Goal: Information Seeking & Learning: Learn about a topic

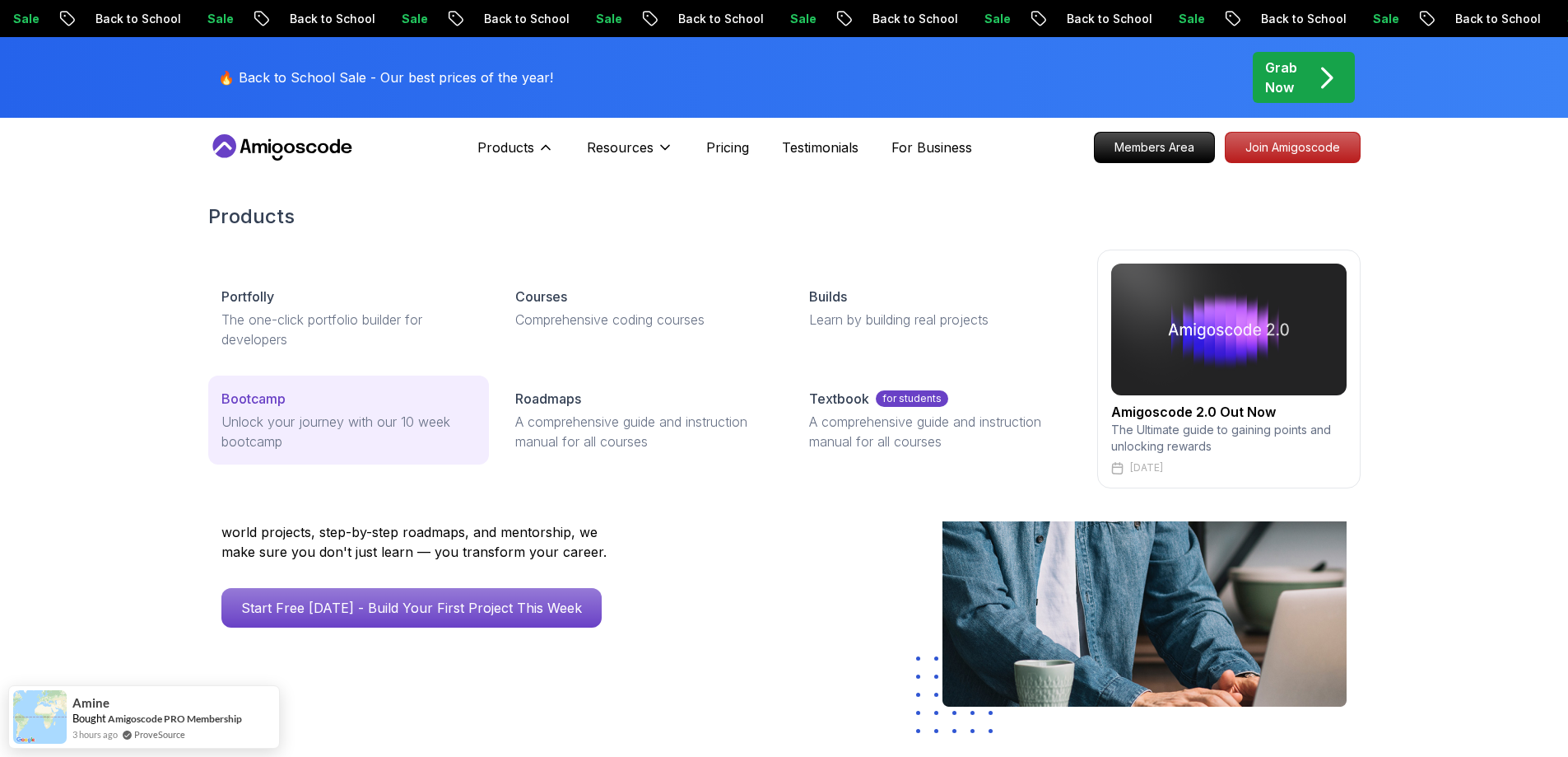
click at [364, 445] on p "Unlock your journey with our 10 week bootcamp" at bounding box center [349, 431] width 255 height 40
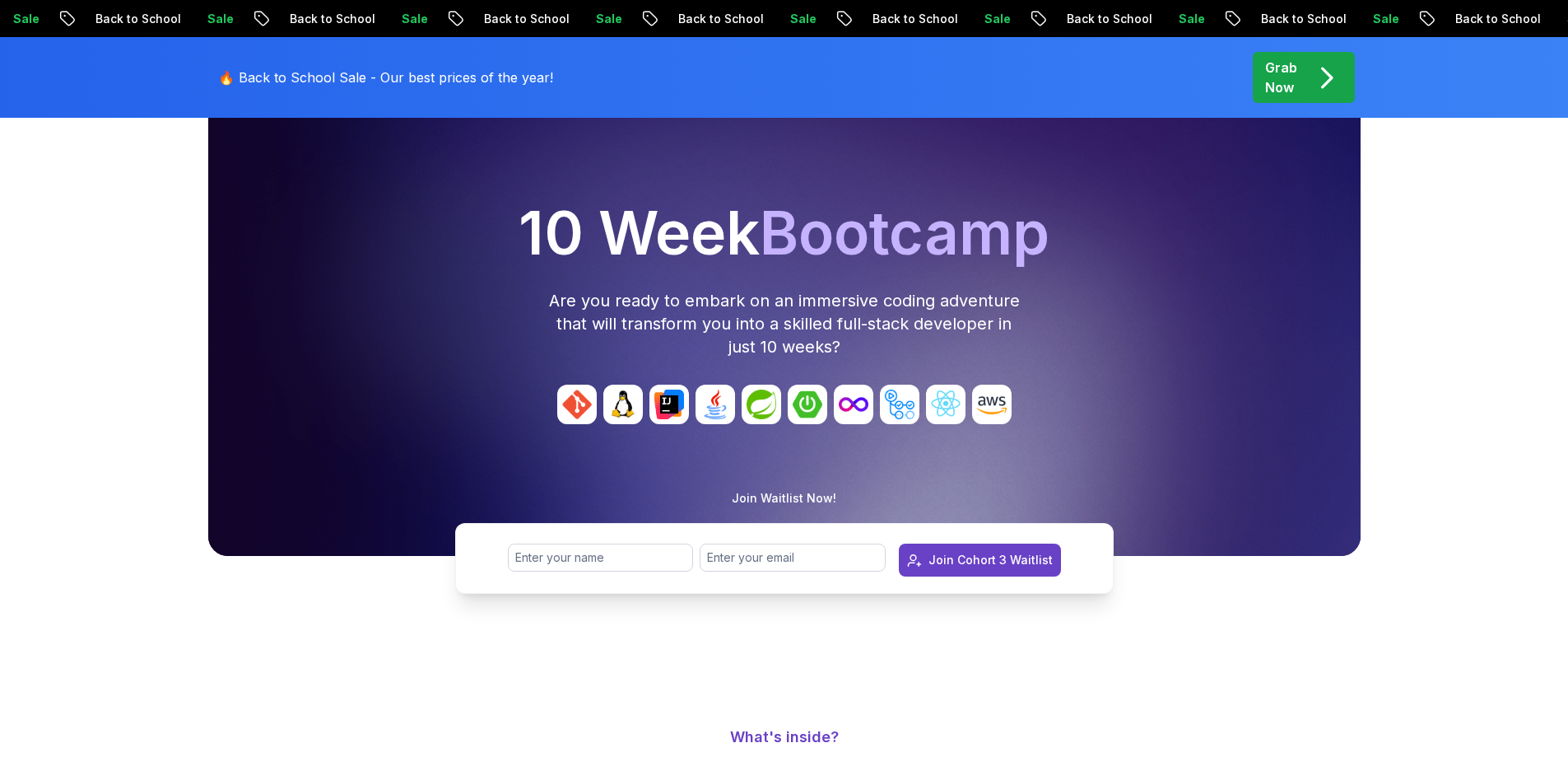
scroll to position [83, 0]
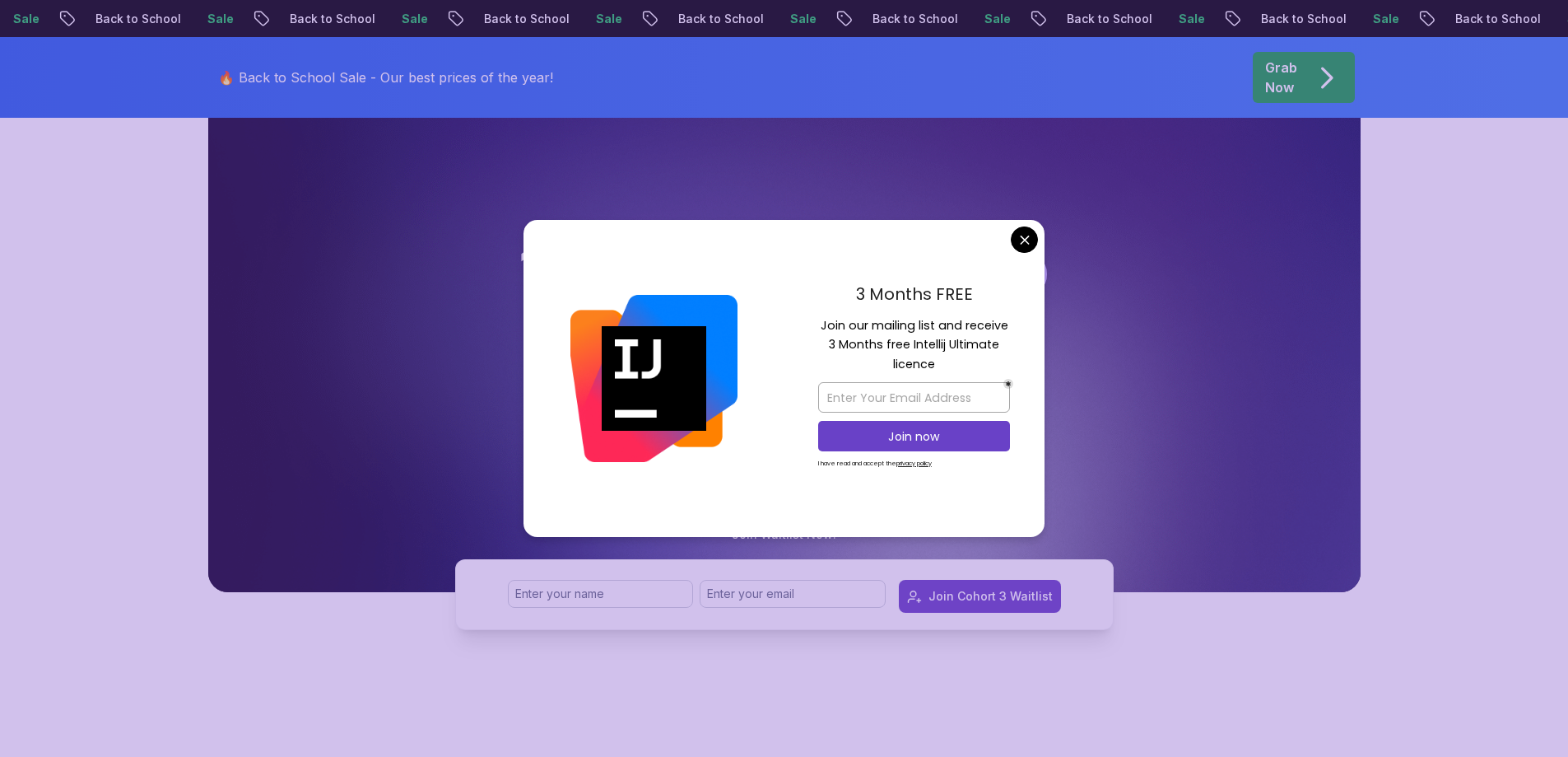
click at [1039, 227] on div "3 Months FREE Join our mailing list and receive 3 Months free Intellij Ultimate…" at bounding box center [914, 379] width 261 height 318
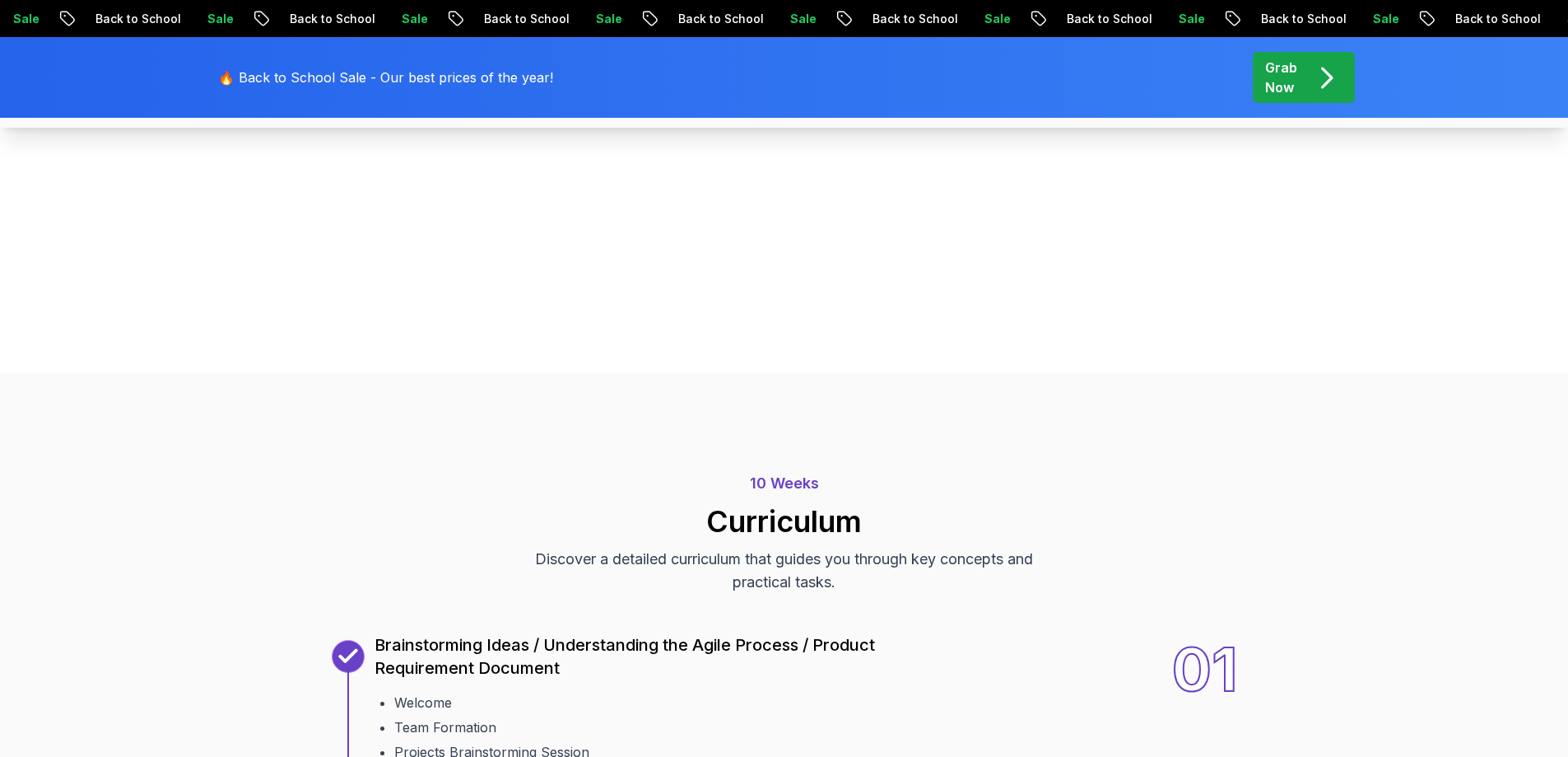
scroll to position [1482, 0]
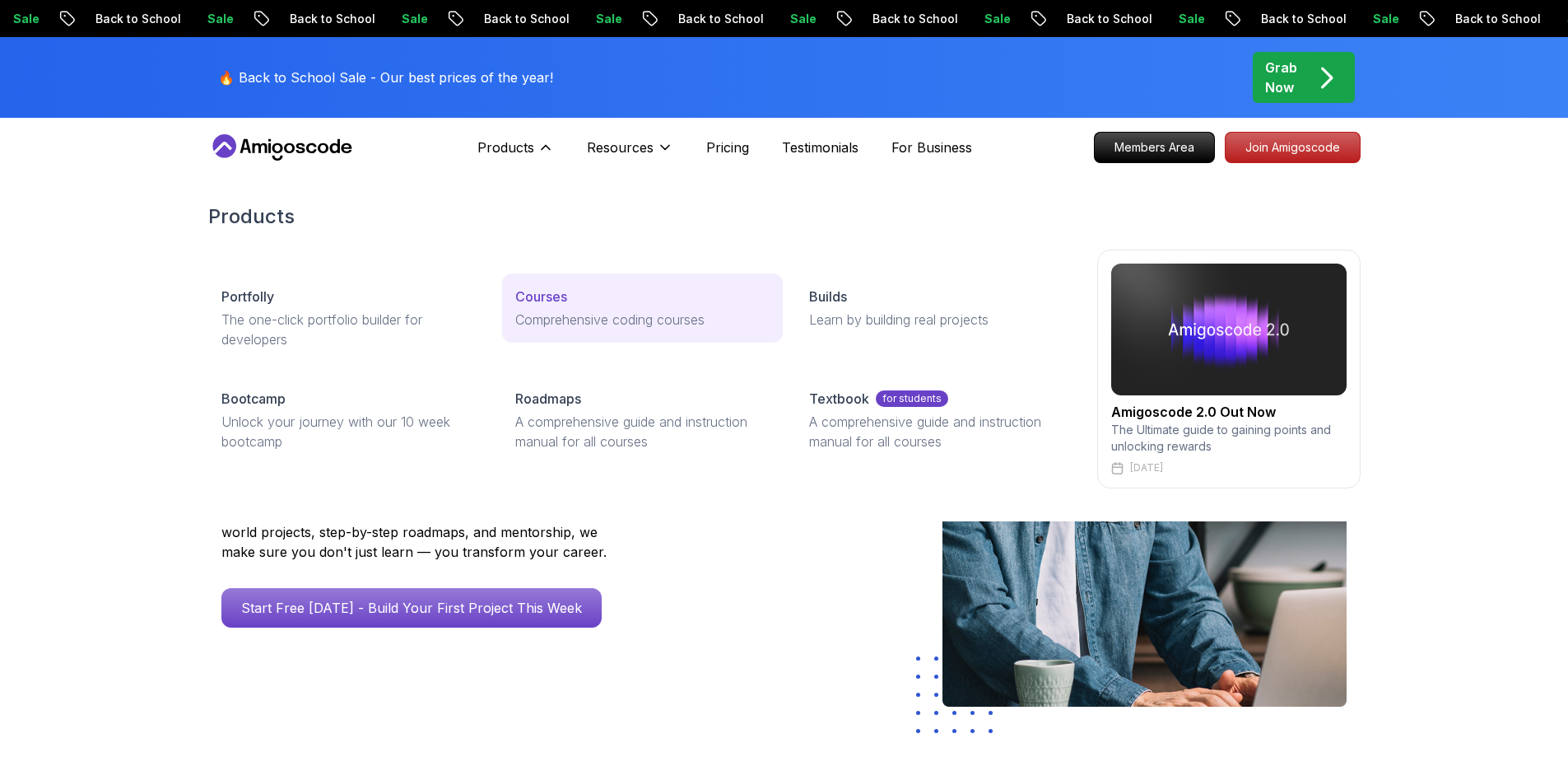
click at [582, 315] on p "Comprehensive coding courses" at bounding box center [642, 319] width 255 height 19
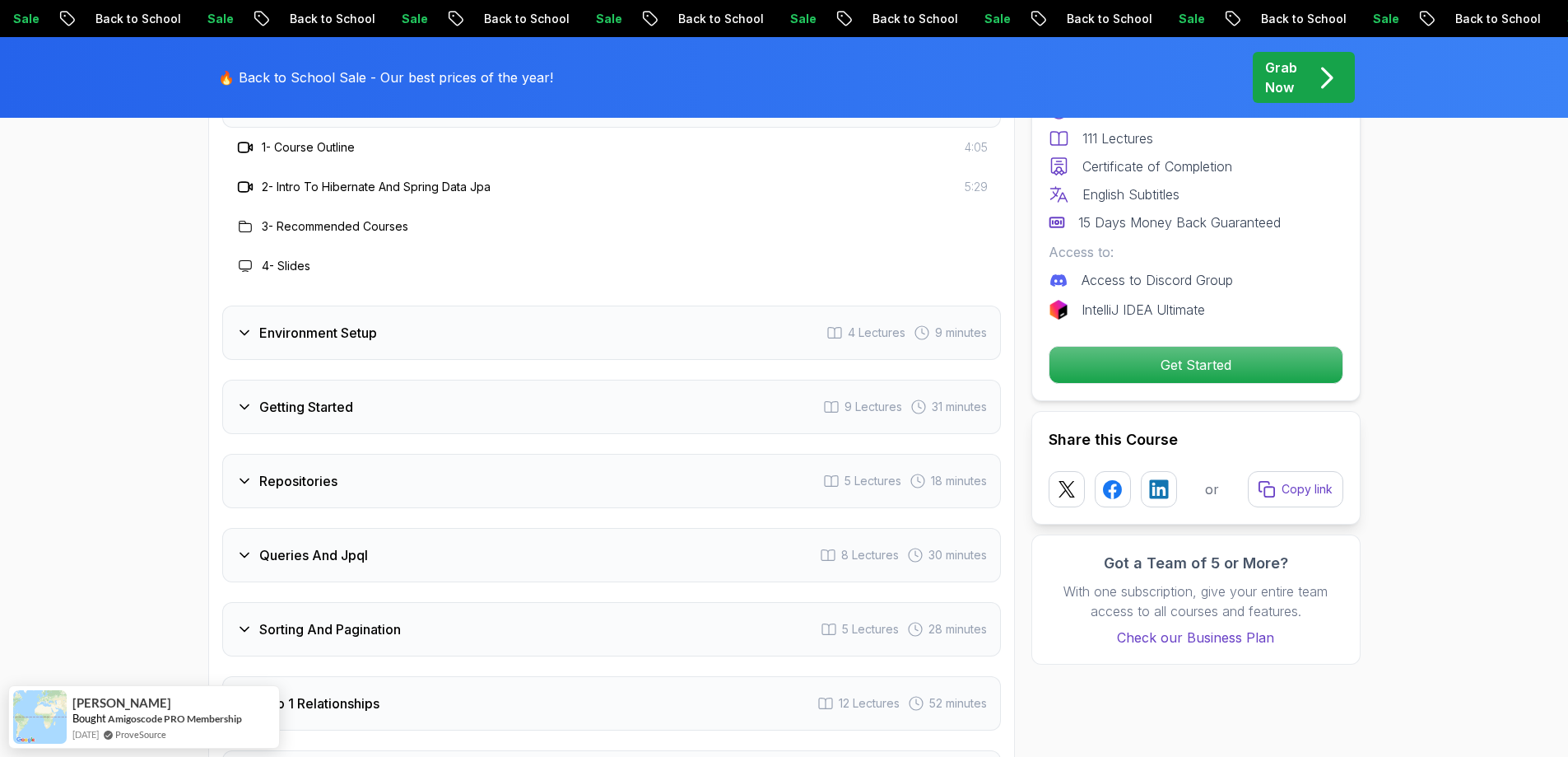
scroll to position [2223, 0]
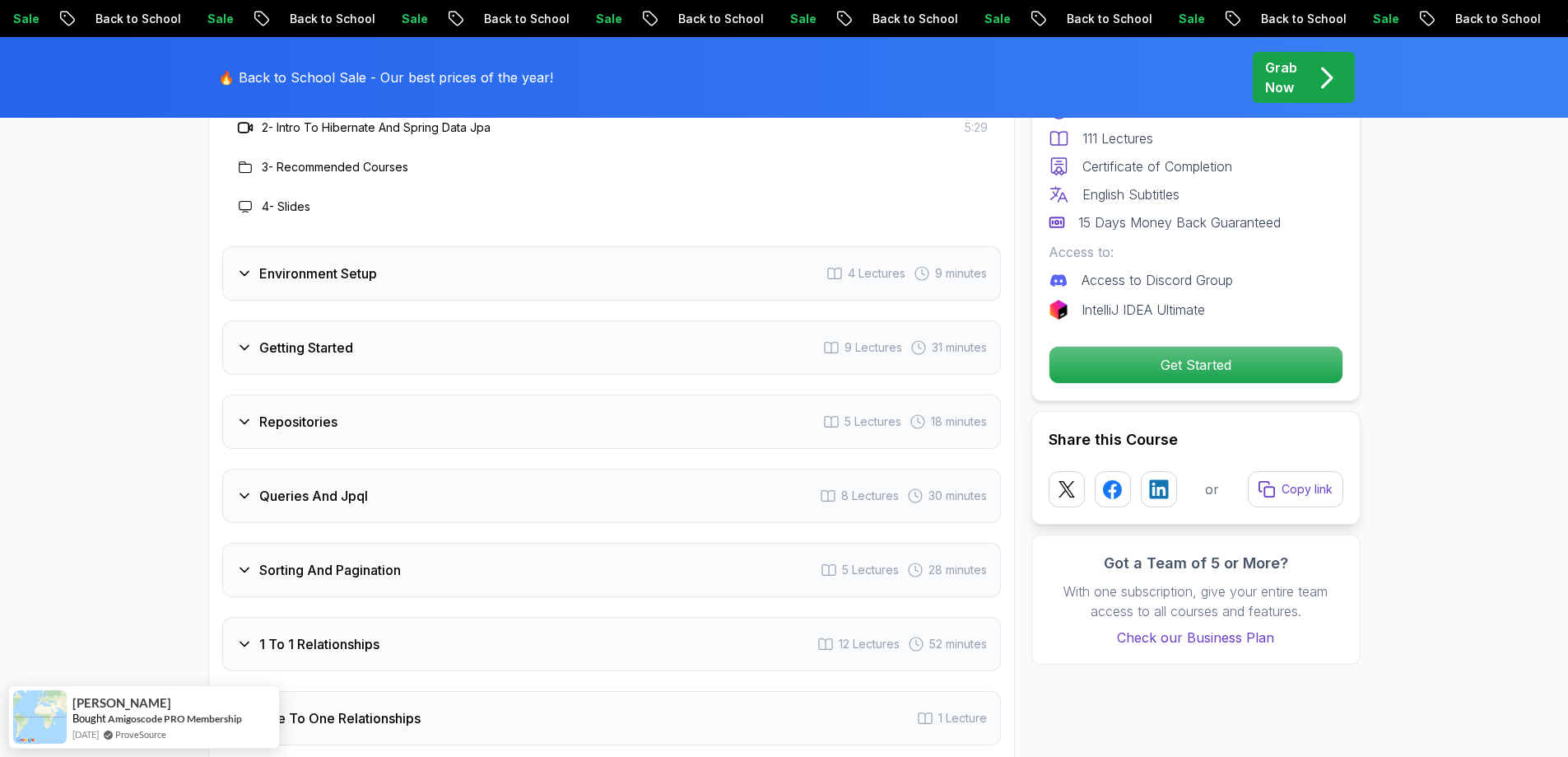
click at [245, 339] on icon at bounding box center [245, 348] width 17 height 17
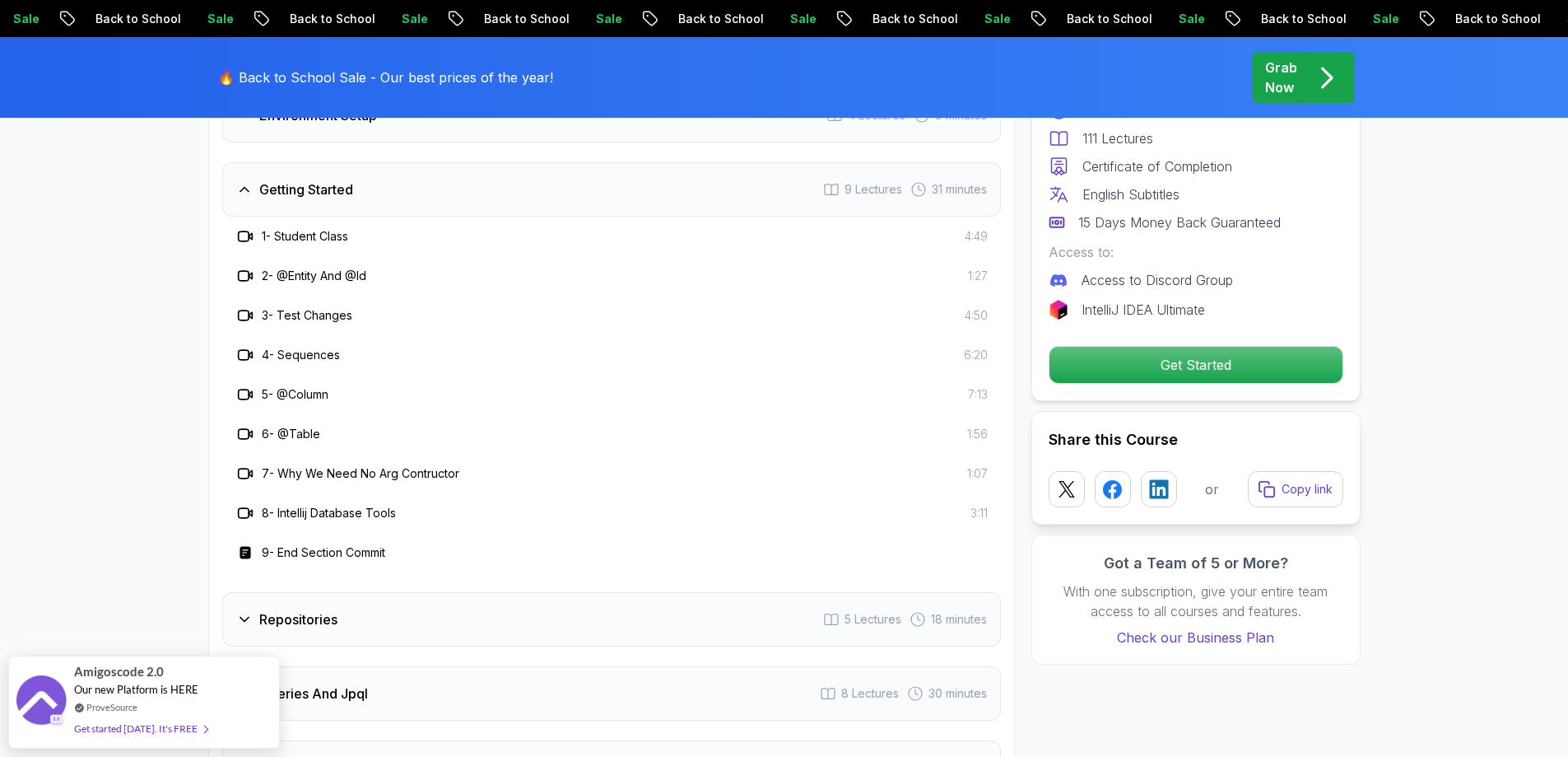
click at [246, 181] on icon at bounding box center [245, 189] width 17 height 17
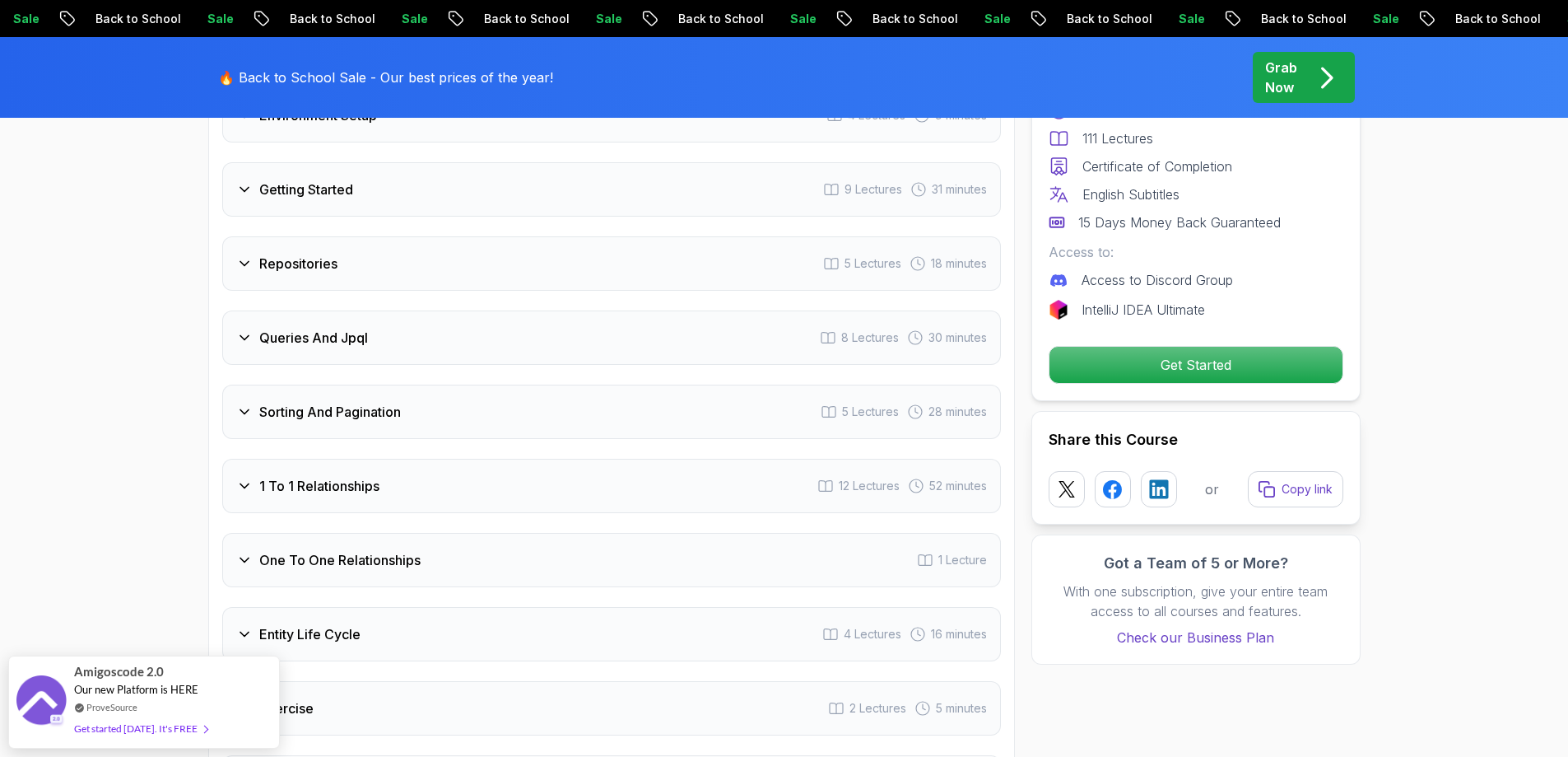
click at [232, 247] on div "Repositories 5 Lectures 18 minutes" at bounding box center [612, 263] width 779 height 54
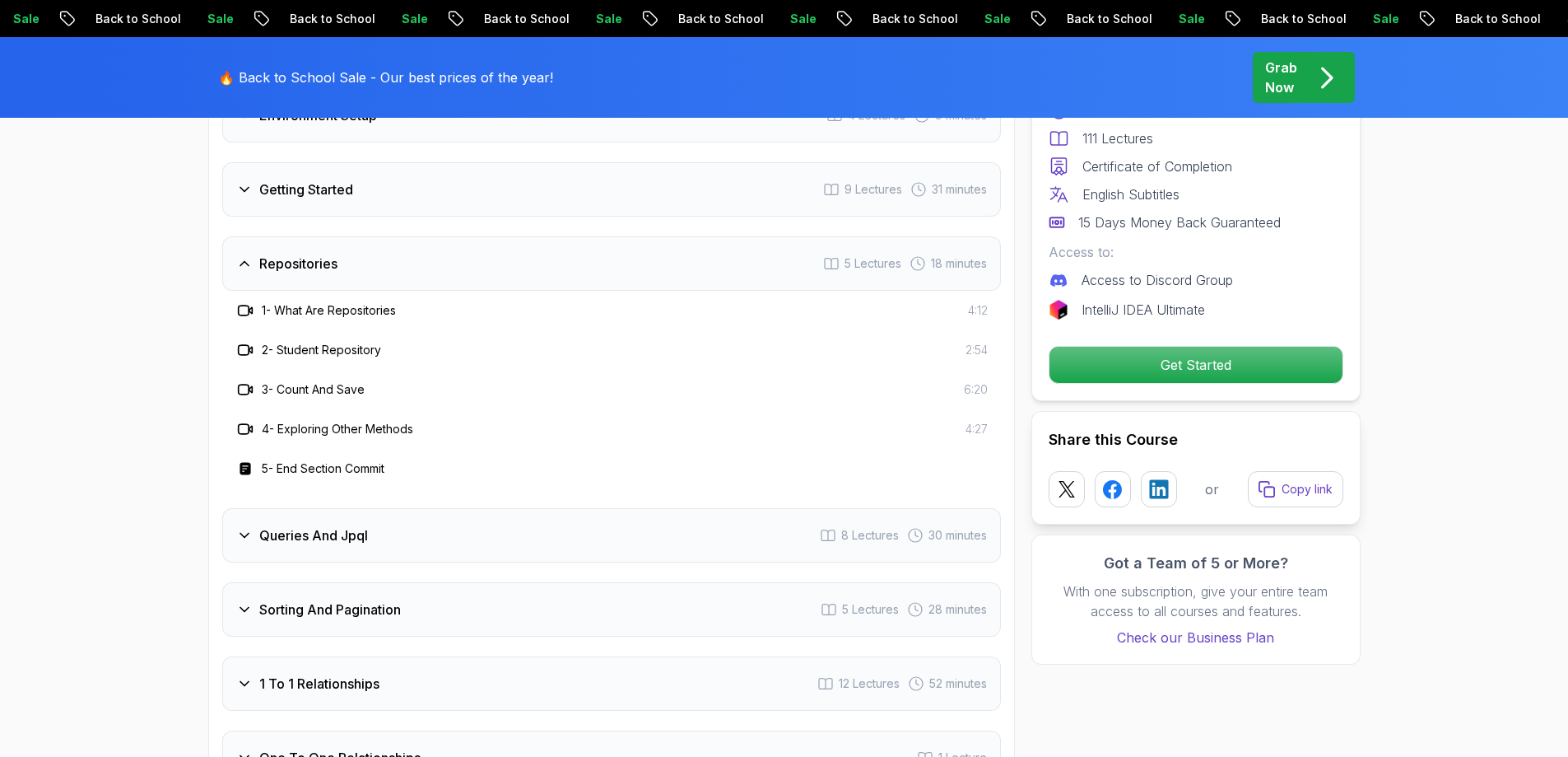
click at [232, 247] on div "Repositories 5 Lectures 18 minutes" at bounding box center [612, 263] width 779 height 54
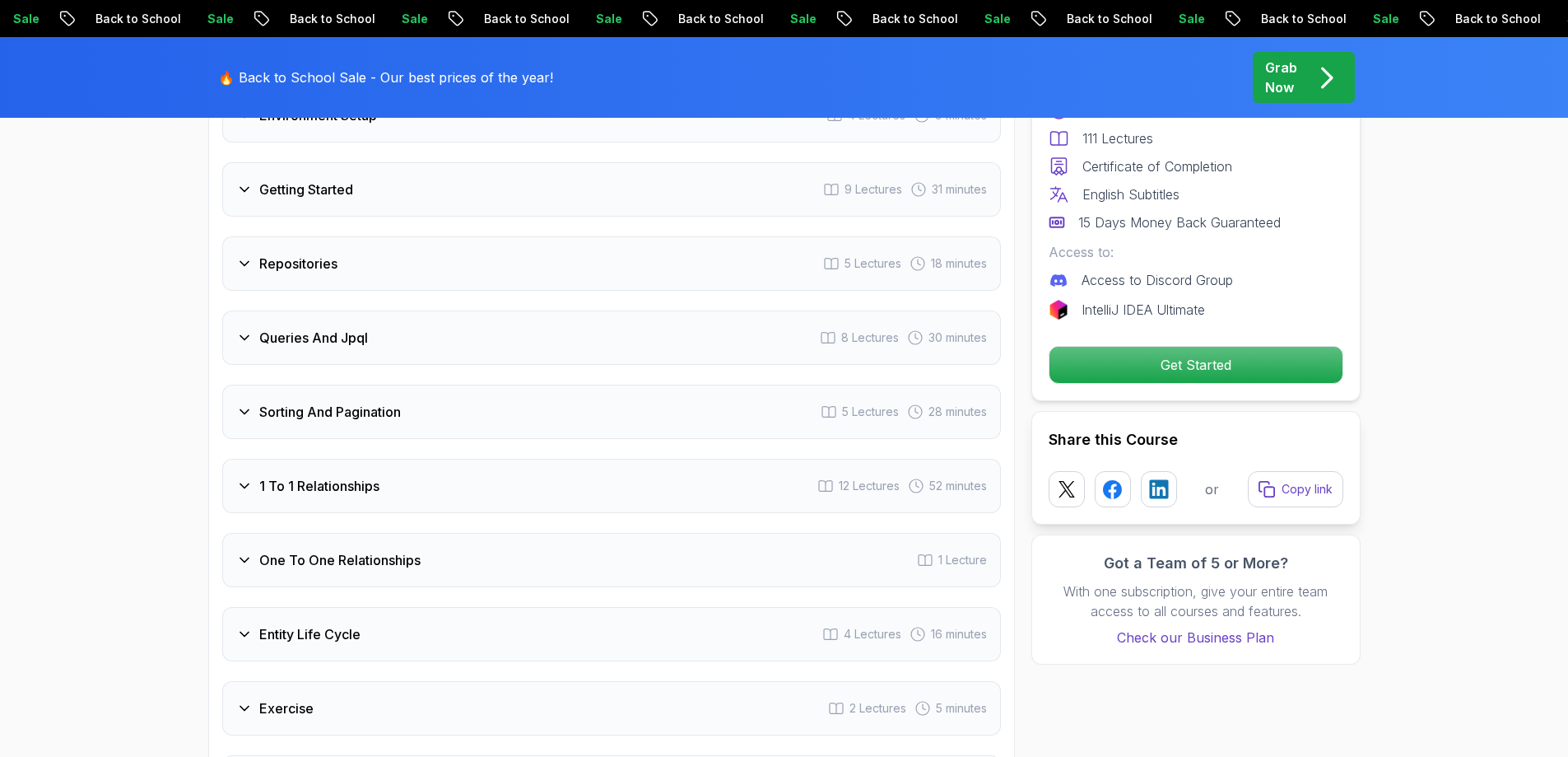
click at [234, 310] on div "Queries And Jpql 8 Lectures 30 minutes" at bounding box center [612, 337] width 779 height 54
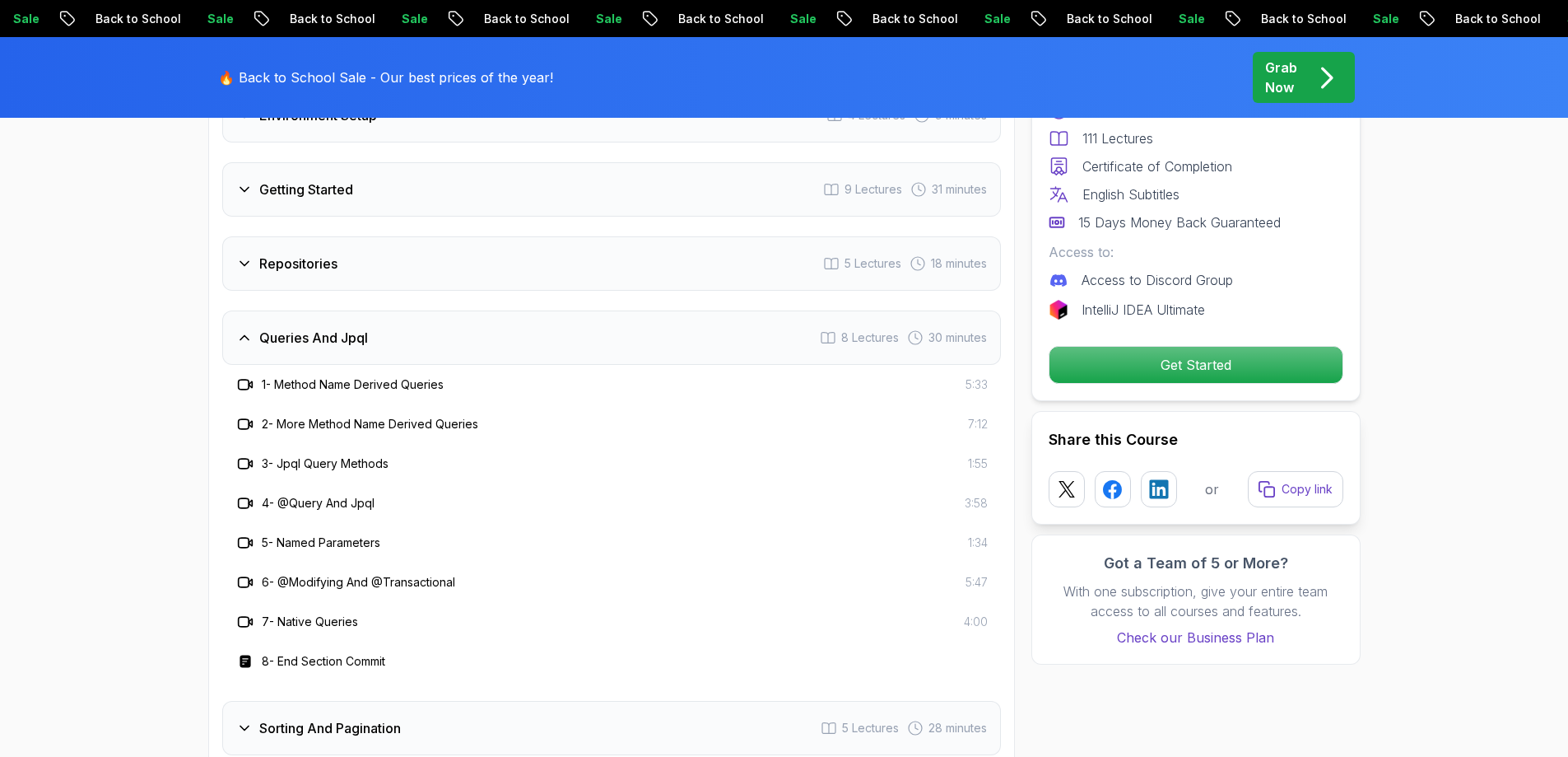
click at [234, 310] on div "Queries And Jpql 8 Lectures 30 minutes" at bounding box center [612, 337] width 779 height 54
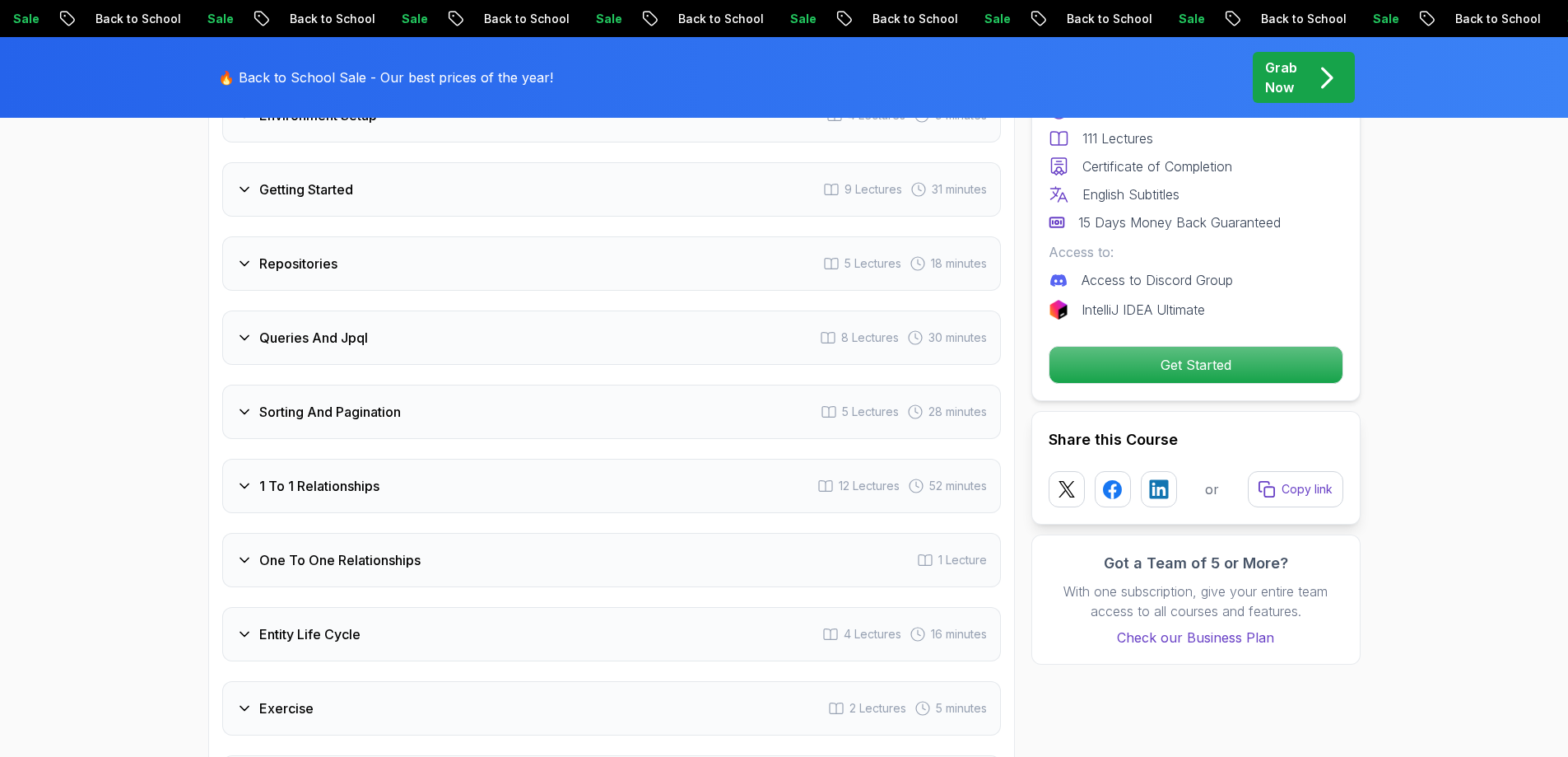
click at [249, 476] on div "1 To 1 Relationships 12 Lectures 52 minutes" at bounding box center [612, 486] width 779 height 54
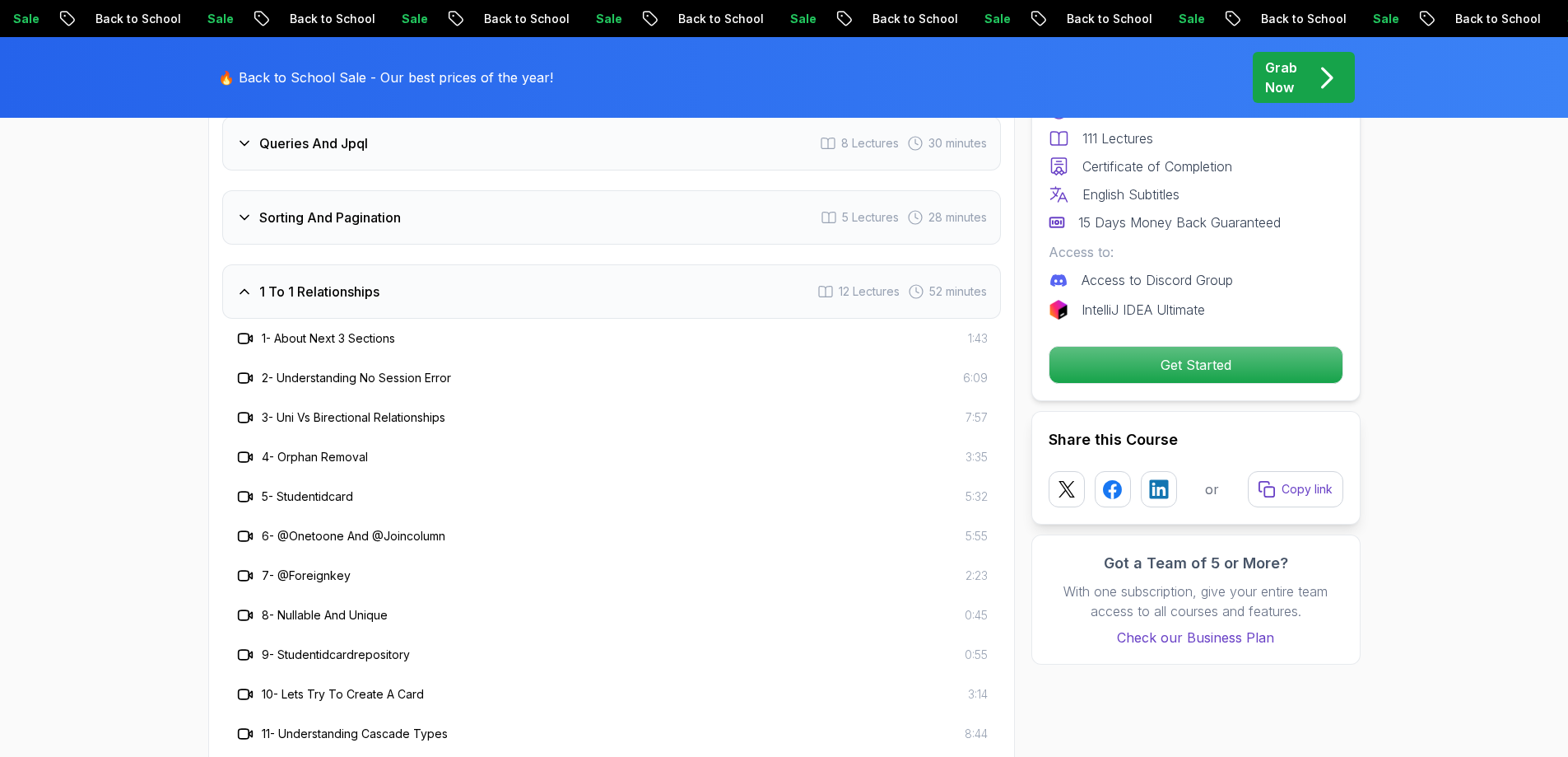
scroll to position [2388, 0]
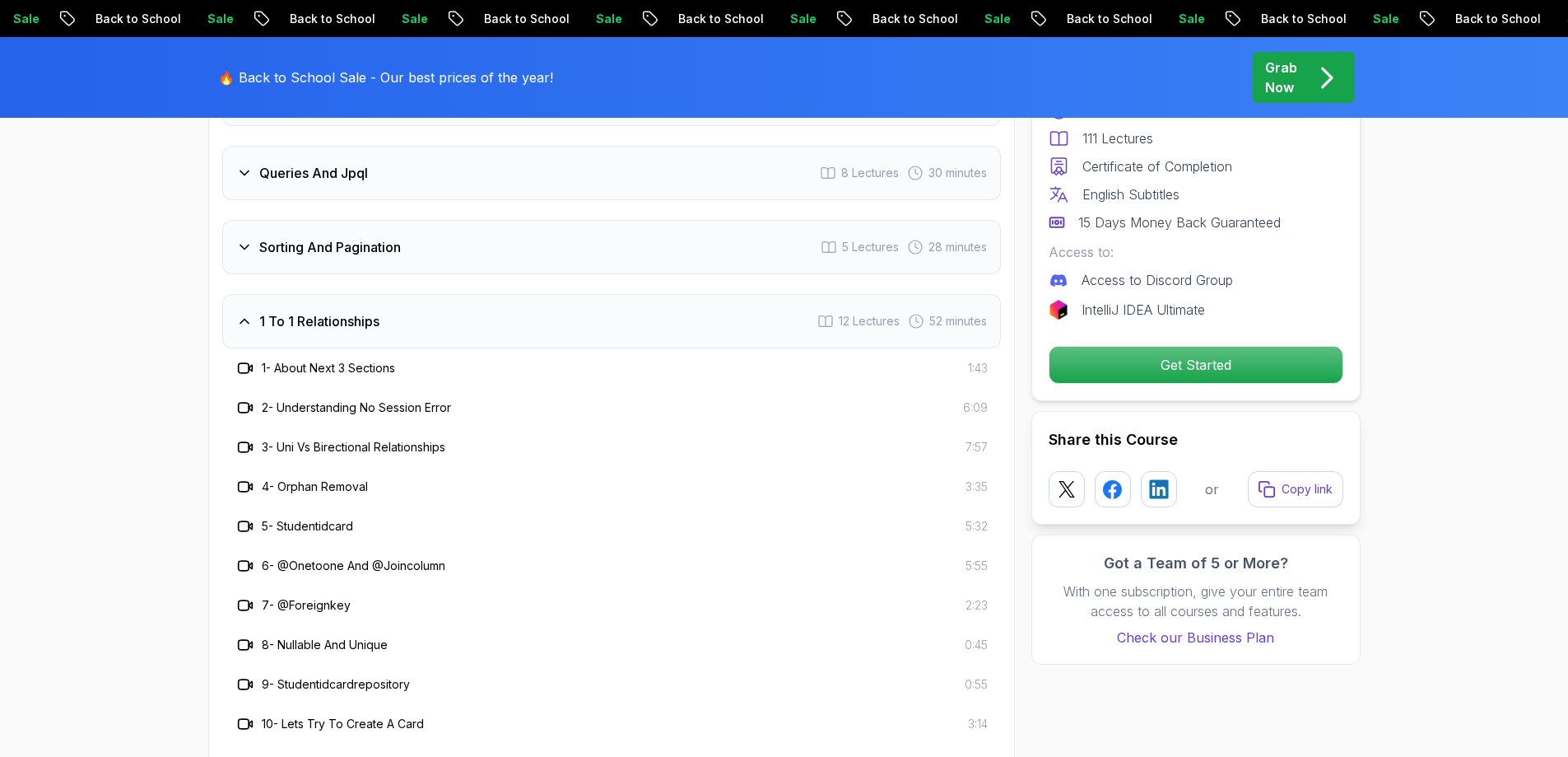
click at [236, 311] on div "1 To 1 Relationships" at bounding box center [308, 320] width 143 height 19
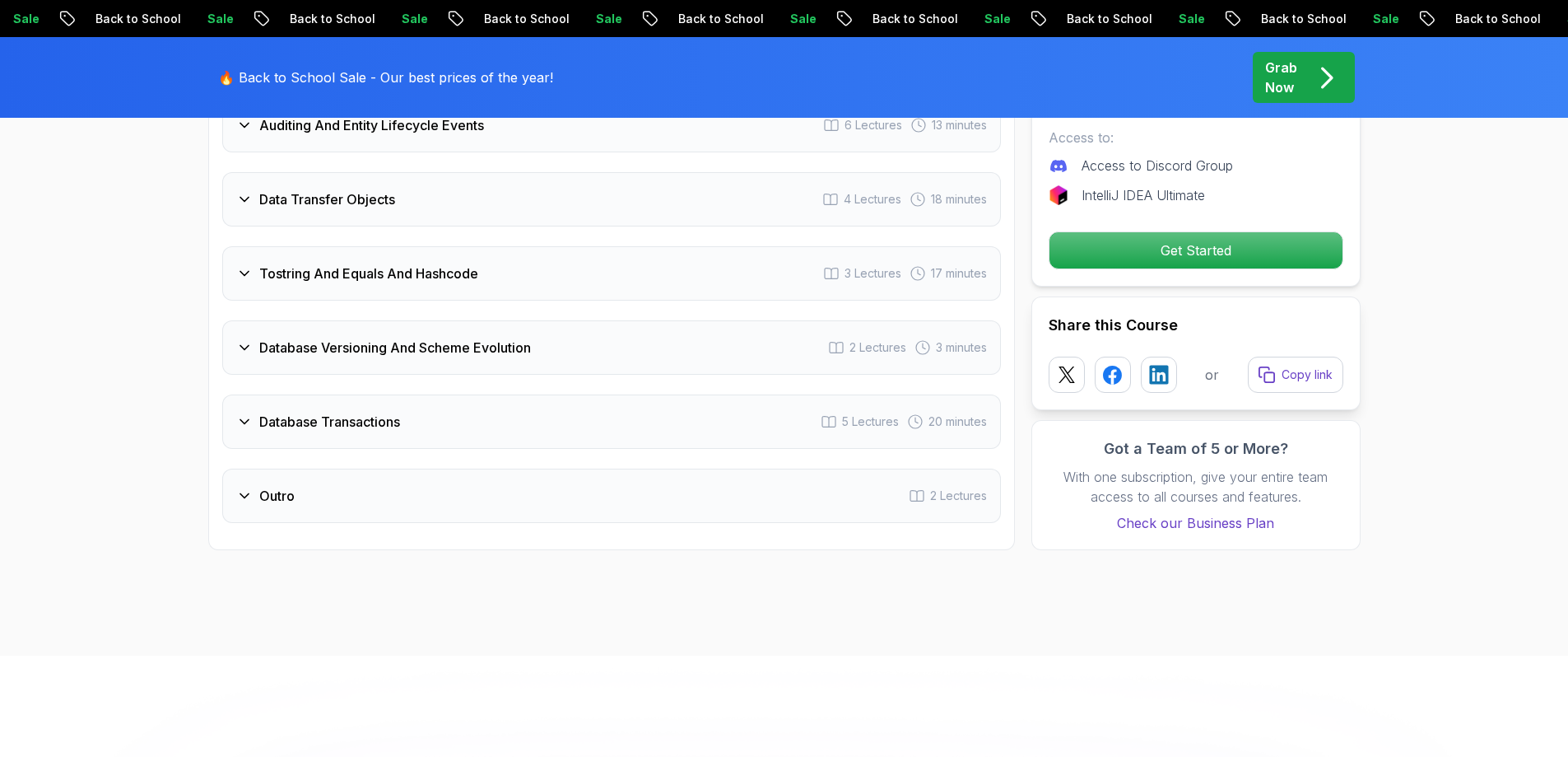
scroll to position [3293, 0]
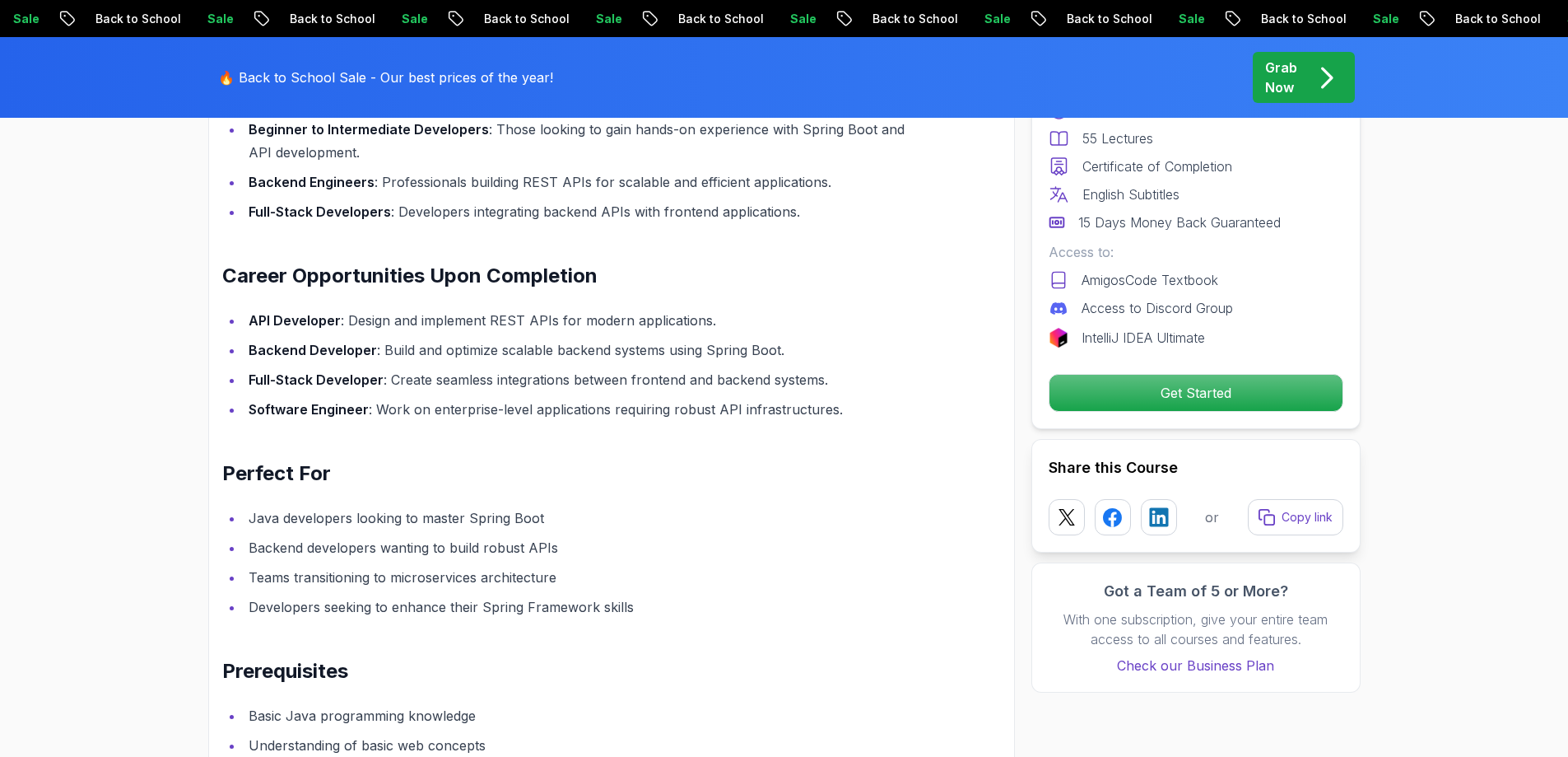
scroll to position [1565, 0]
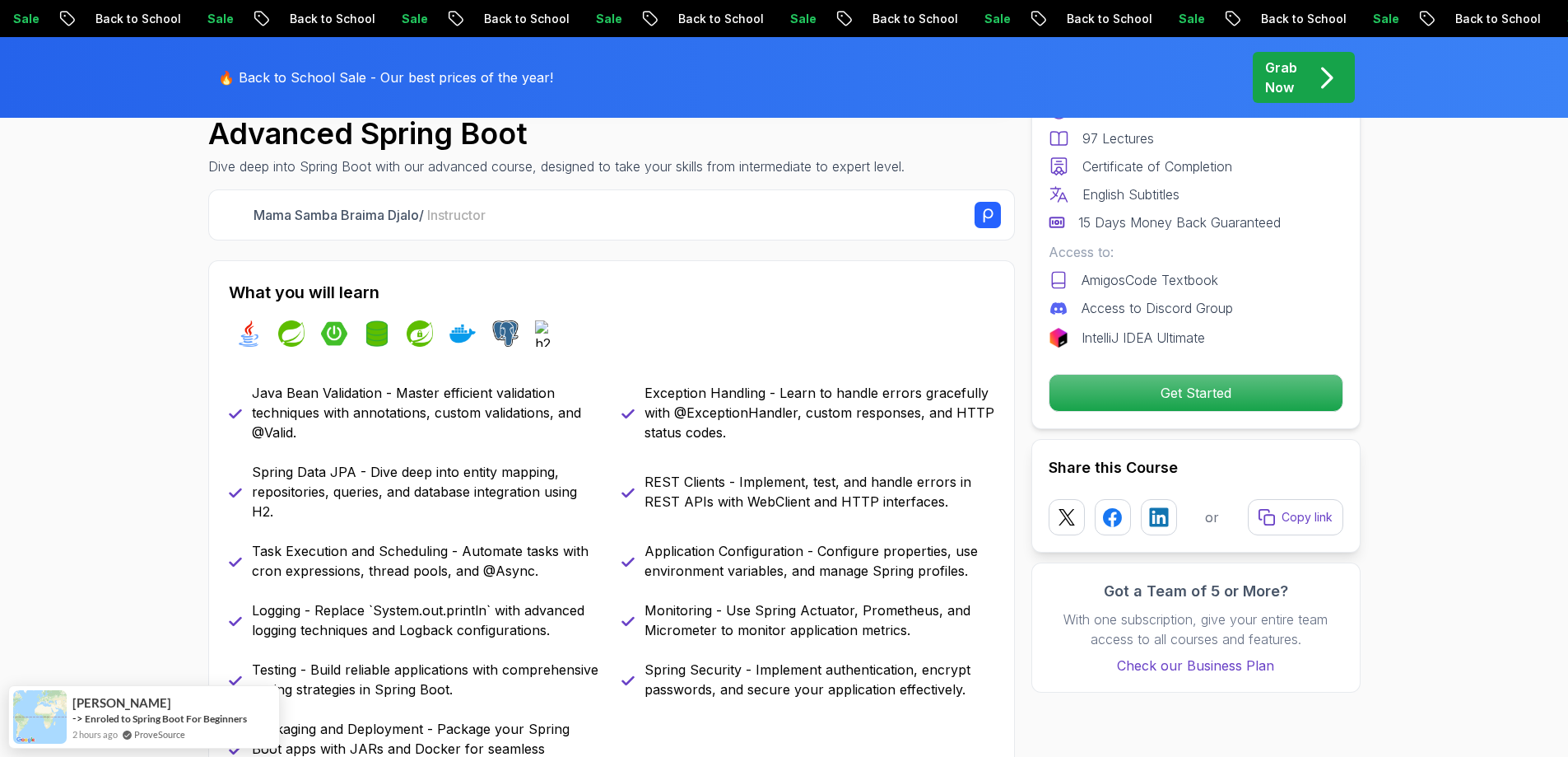
scroll to position [659, 0]
